Goal: Task Accomplishment & Management: Manage account settings

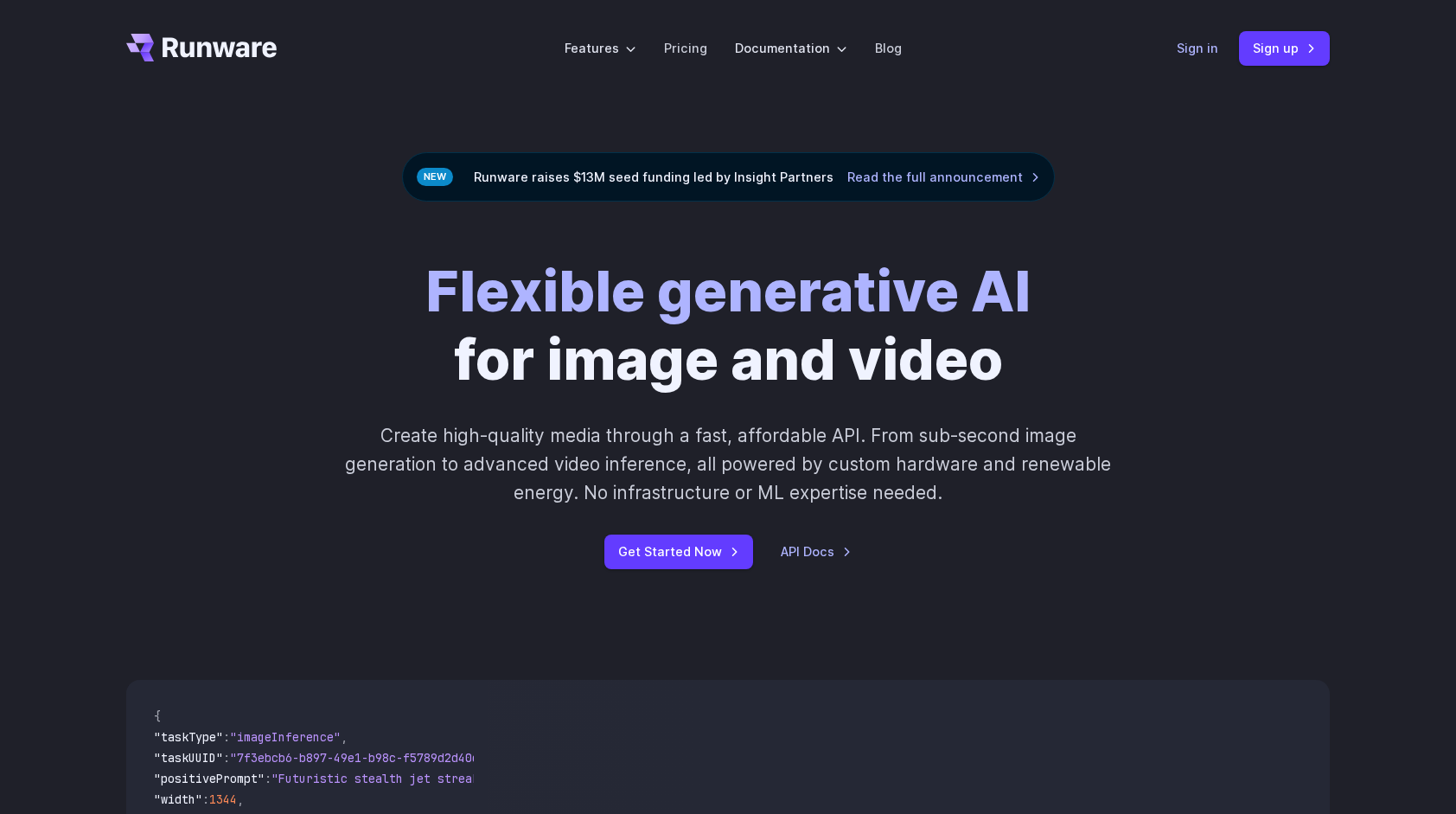
click at [1184, 45] on link "Sign in" at bounding box center [1197, 47] width 41 height 20
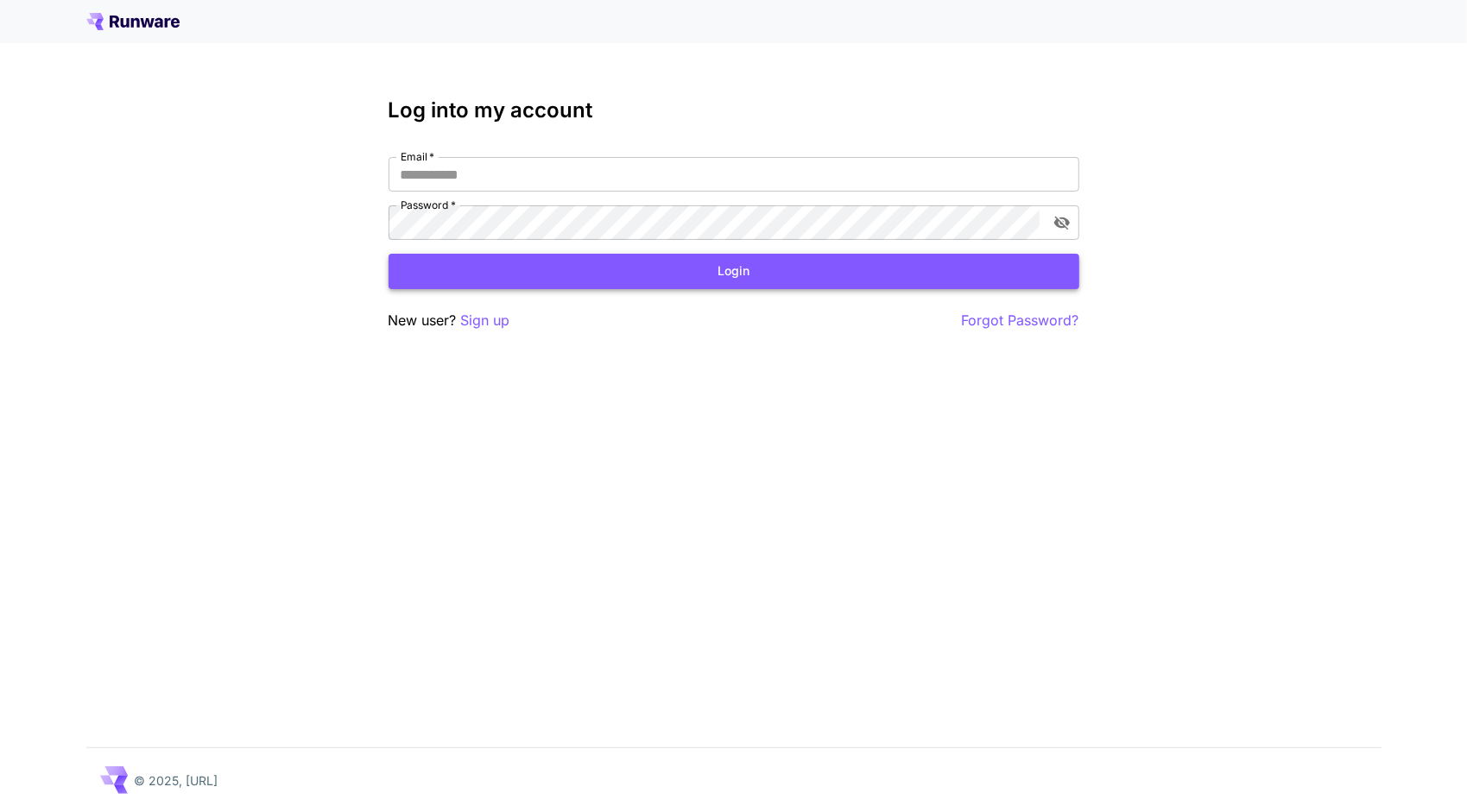
type input "**********"
click at [599, 273] on button "Login" at bounding box center [734, 272] width 690 height 36
